Goal: Transaction & Acquisition: Download file/media

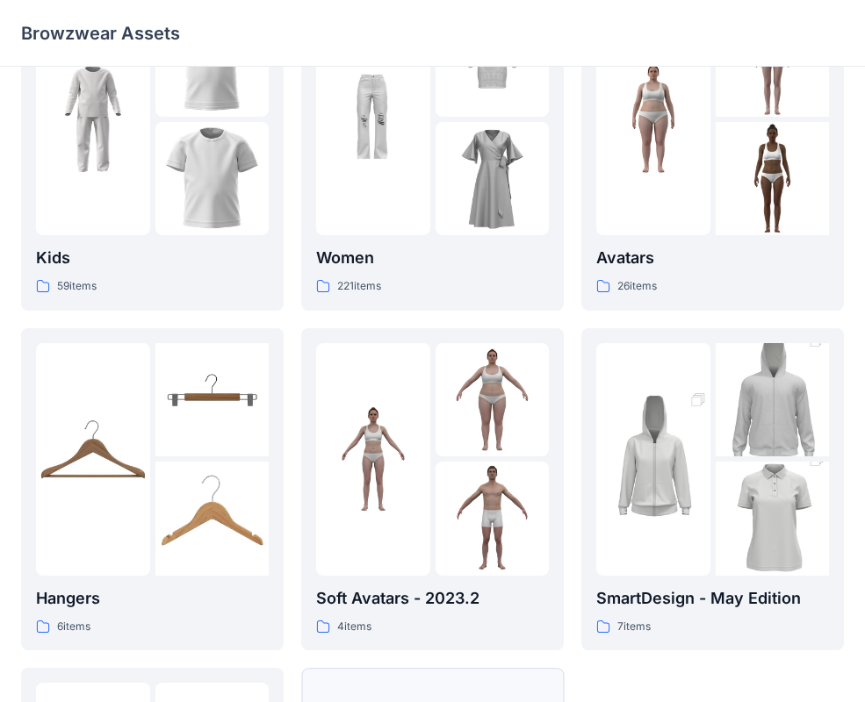
scroll to position [437, 0]
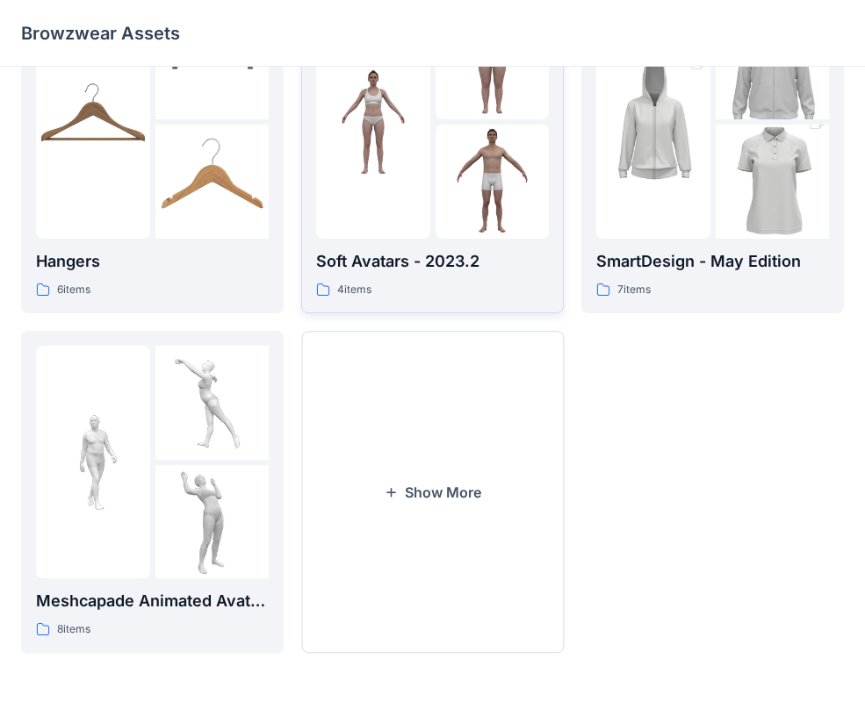
click at [457, 123] on div at bounding box center [493, 122] width 114 height 233
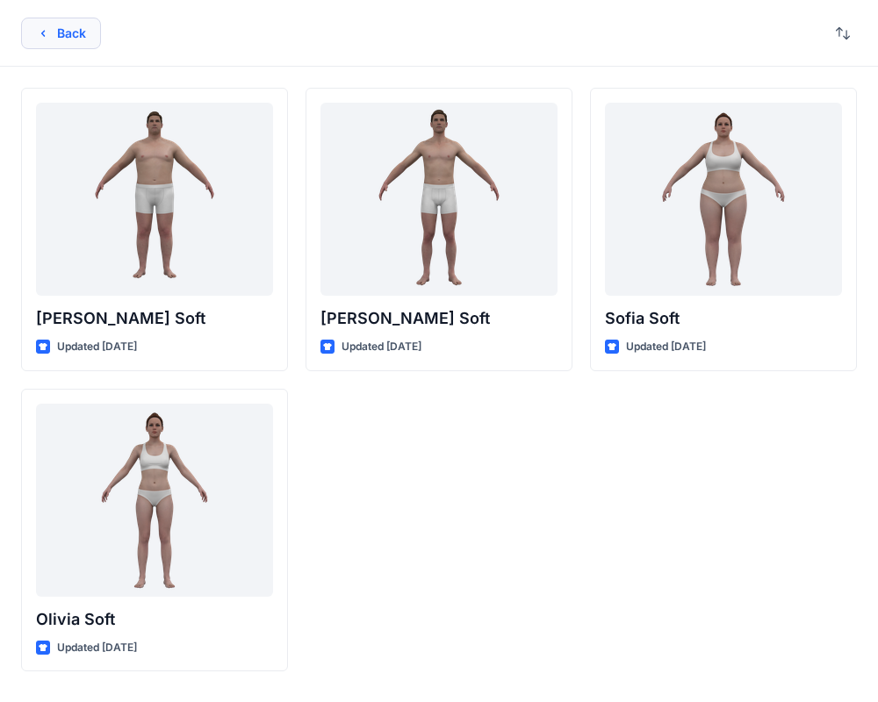
click at [58, 37] on button "Back" at bounding box center [61, 34] width 80 height 32
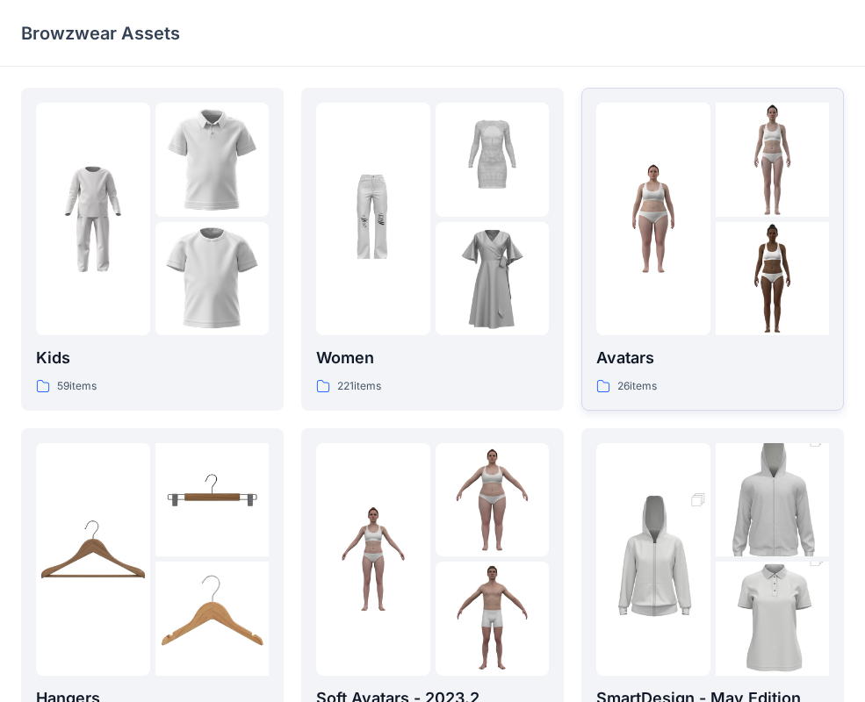
click at [682, 169] on img at bounding box center [653, 219] width 114 height 114
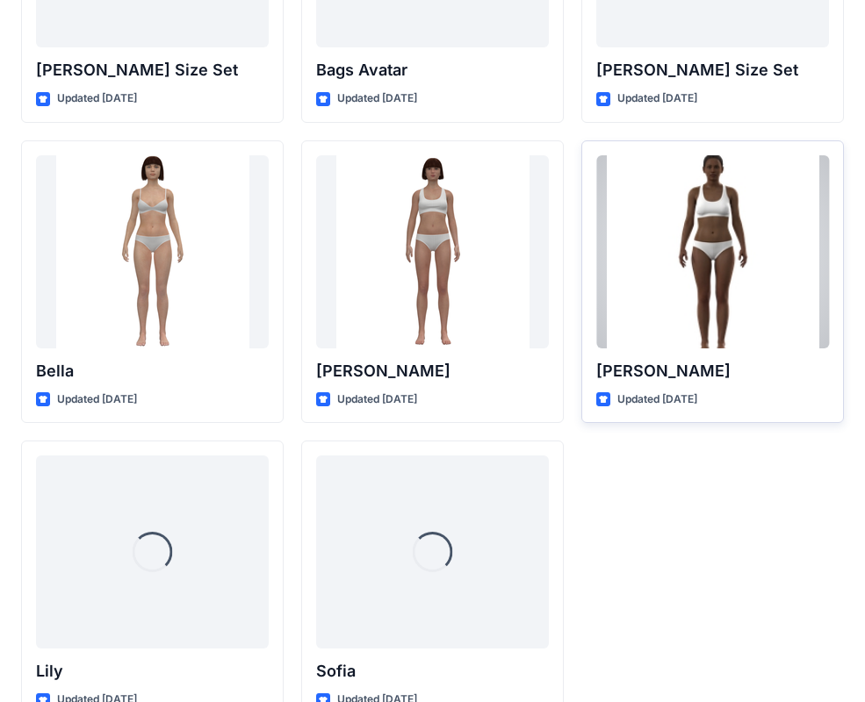
scroll to position [2096, 0]
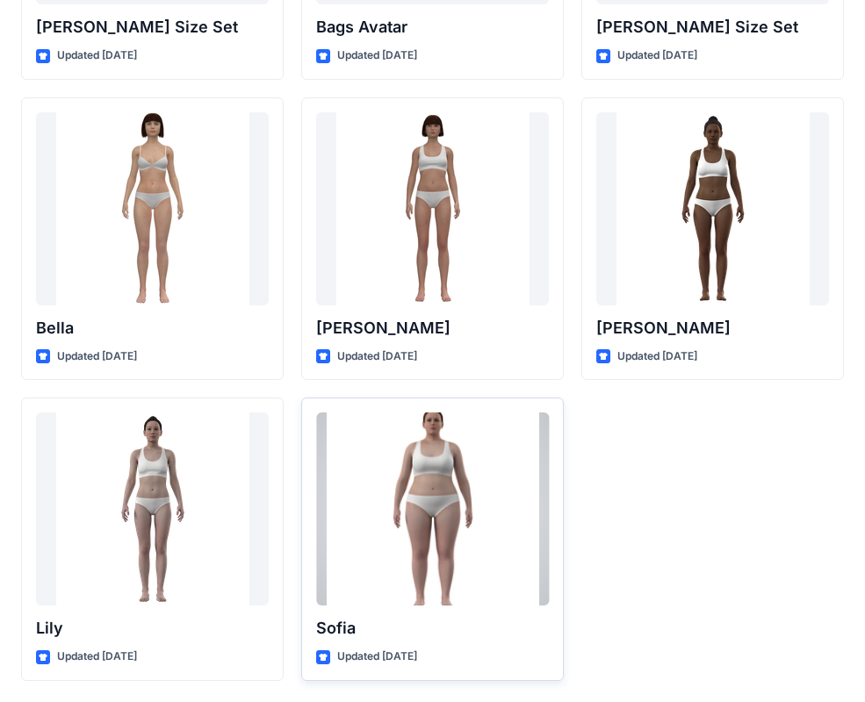
click at [456, 465] on div at bounding box center [432, 509] width 233 height 193
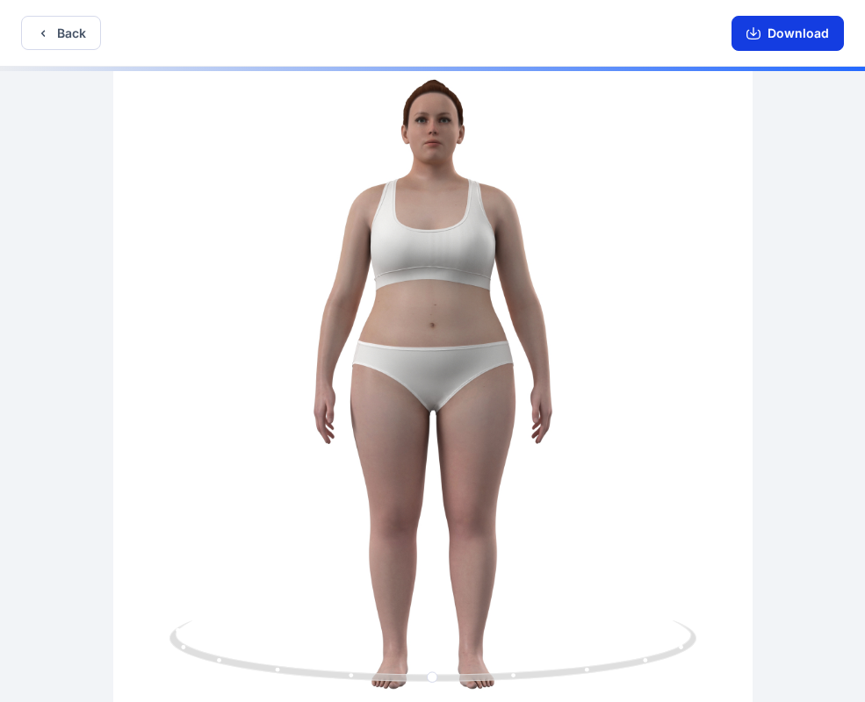
click at [767, 36] on button "Download" at bounding box center [787, 33] width 112 height 35
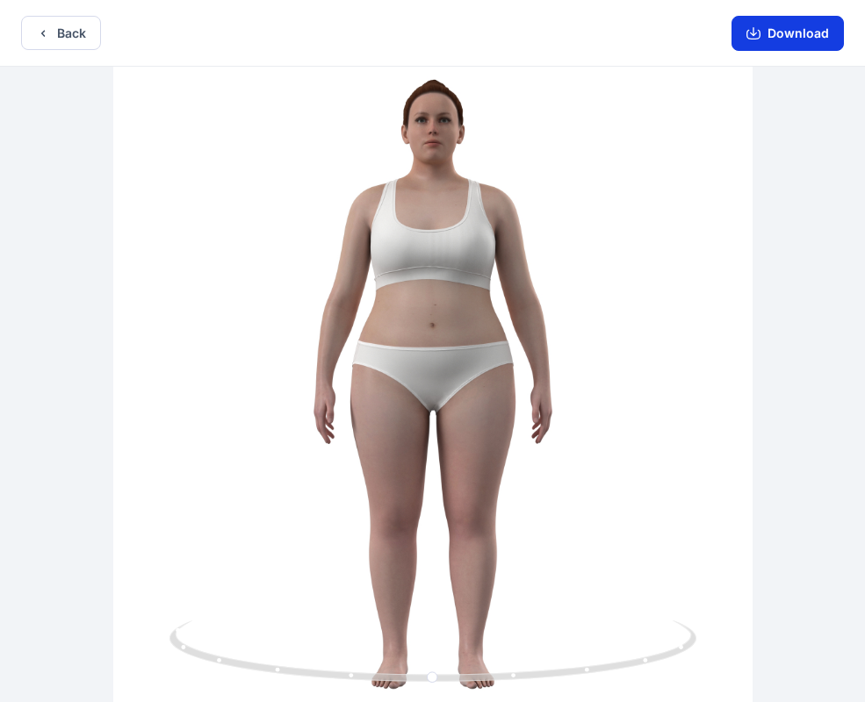
click at [777, 39] on button "Download" at bounding box center [787, 33] width 112 height 35
